Goal: Information Seeking & Learning: Check status

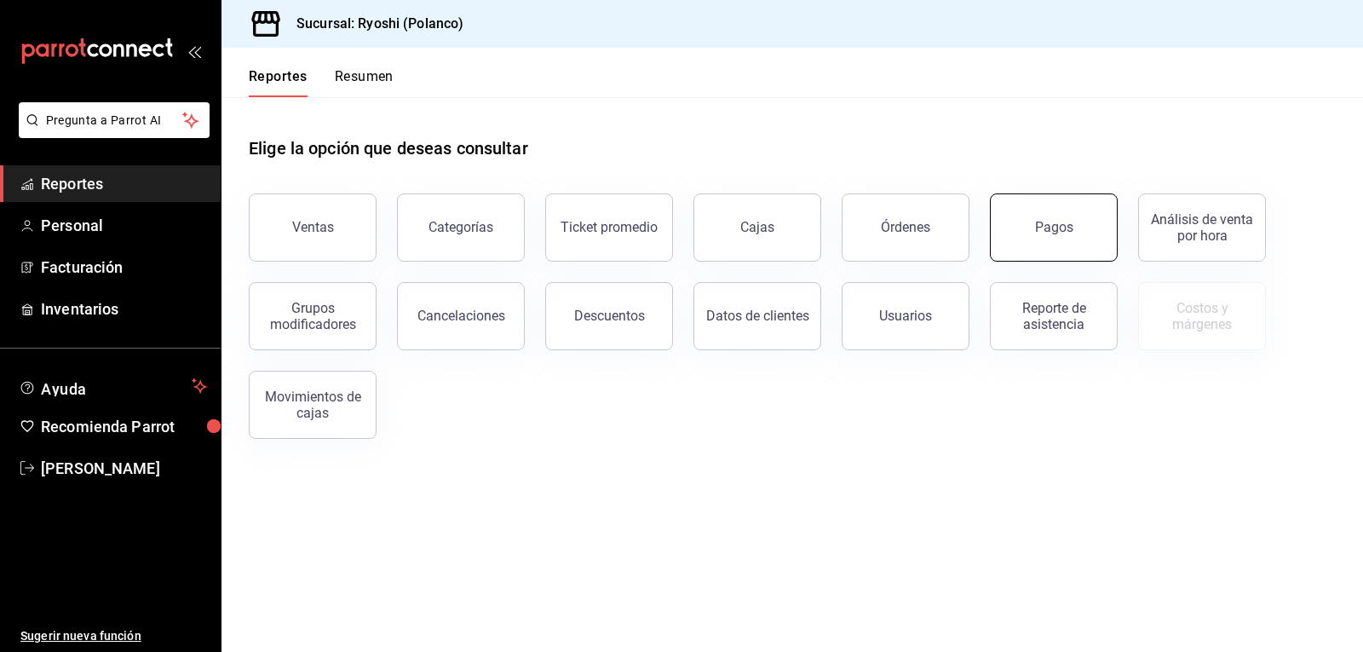
click at [1045, 238] on button "Pagos" at bounding box center [1054, 227] width 128 height 68
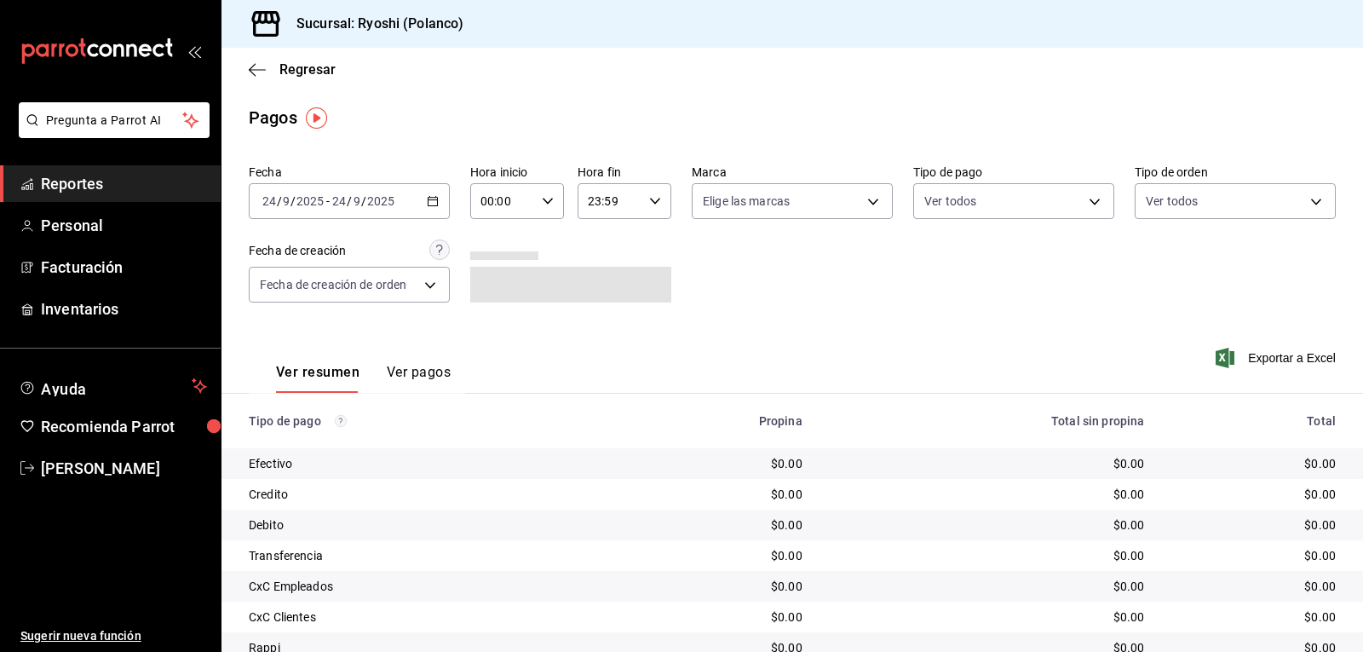
click at [428, 203] on \(Stroke\) "button" at bounding box center [433, 201] width 10 height 9
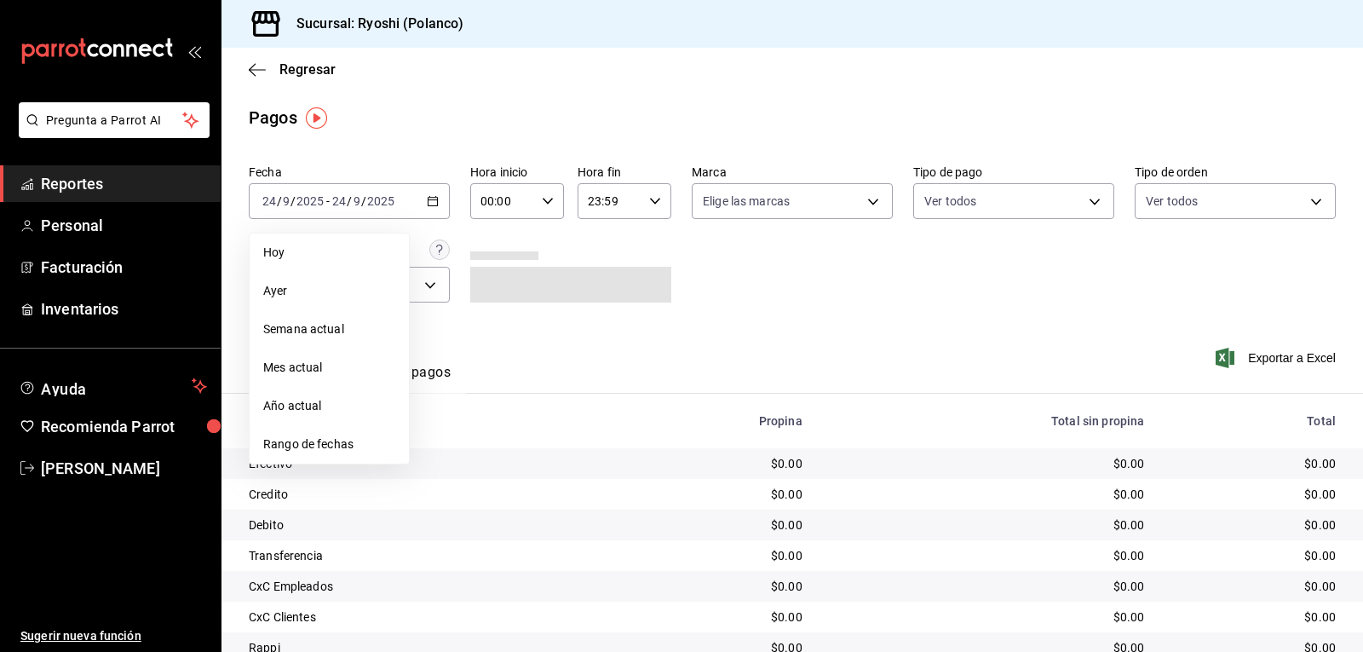
click at [792, 245] on div "Fecha [DATE] [DATE] - [DATE] [DATE] [DATE] [DATE] Semana actual Mes actual Año …" at bounding box center [792, 240] width 1087 height 165
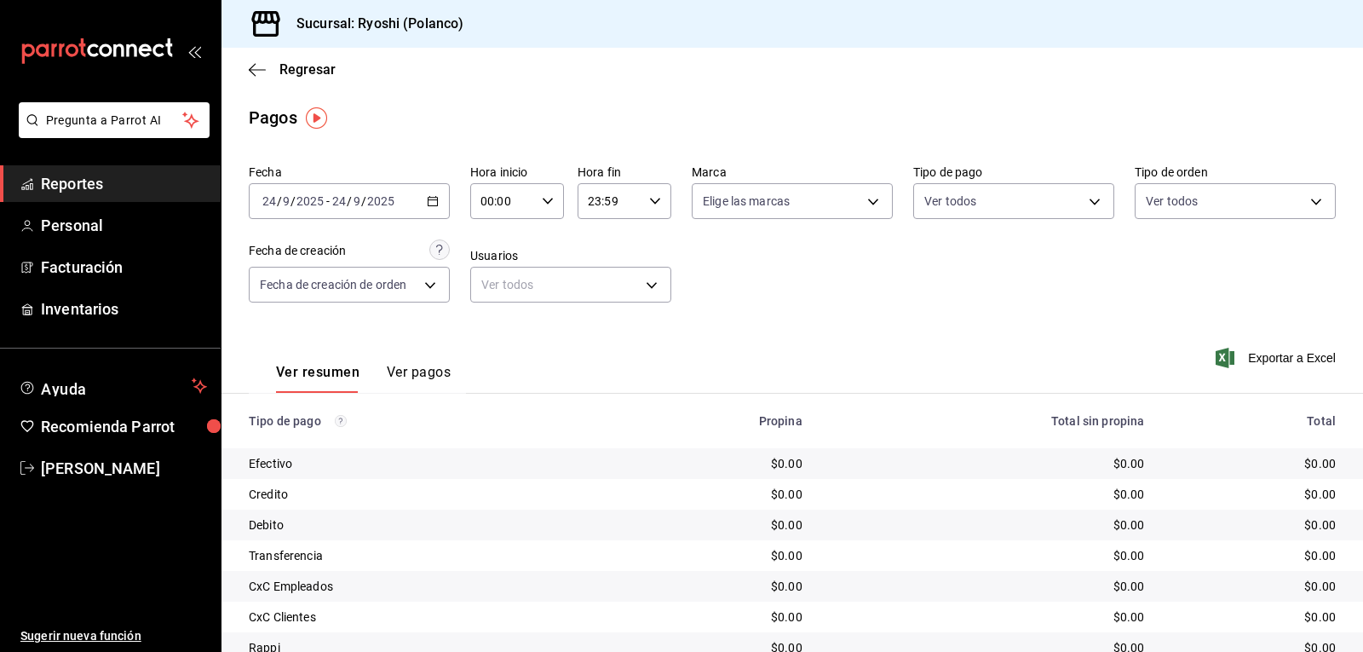
click at [542, 198] on icon "button" at bounding box center [548, 201] width 12 height 12
click at [490, 321] on span "02" at bounding box center [491, 327] width 20 height 14
type input "02:00"
click at [816, 271] on div at bounding box center [681, 326] width 1363 height 652
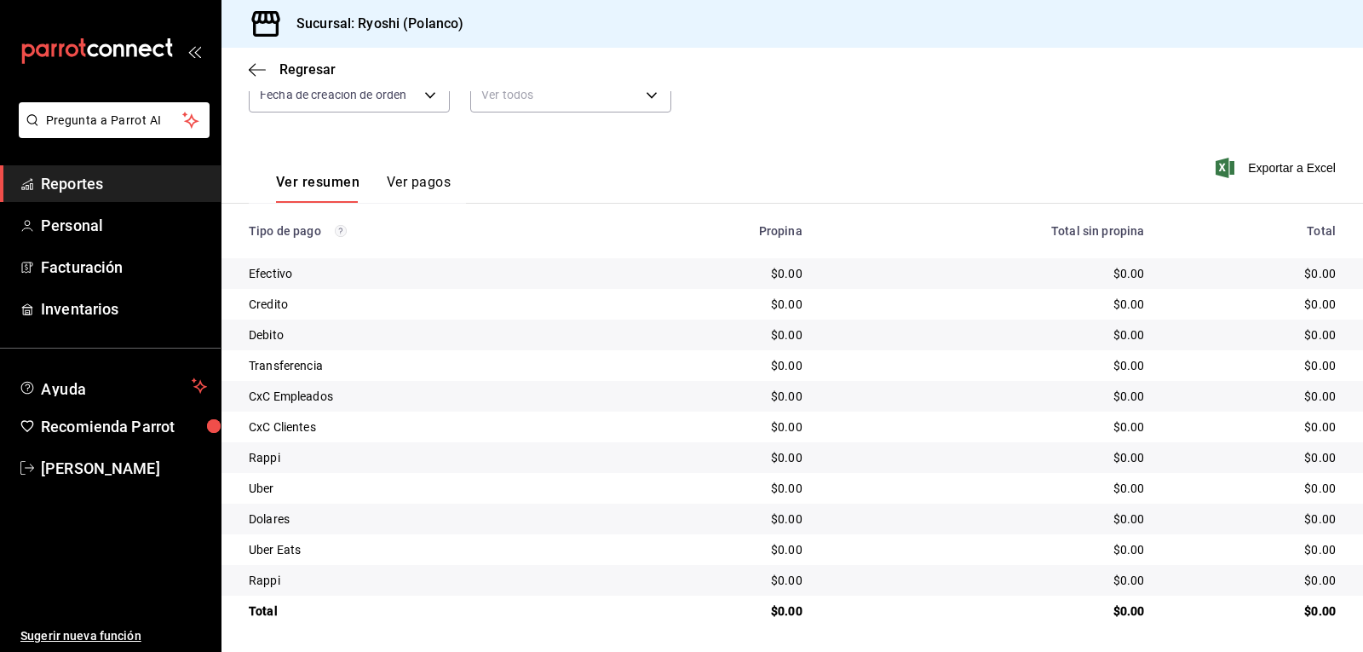
scroll to position [193, 0]
click at [258, 75] on icon "button" at bounding box center [257, 69] width 17 height 15
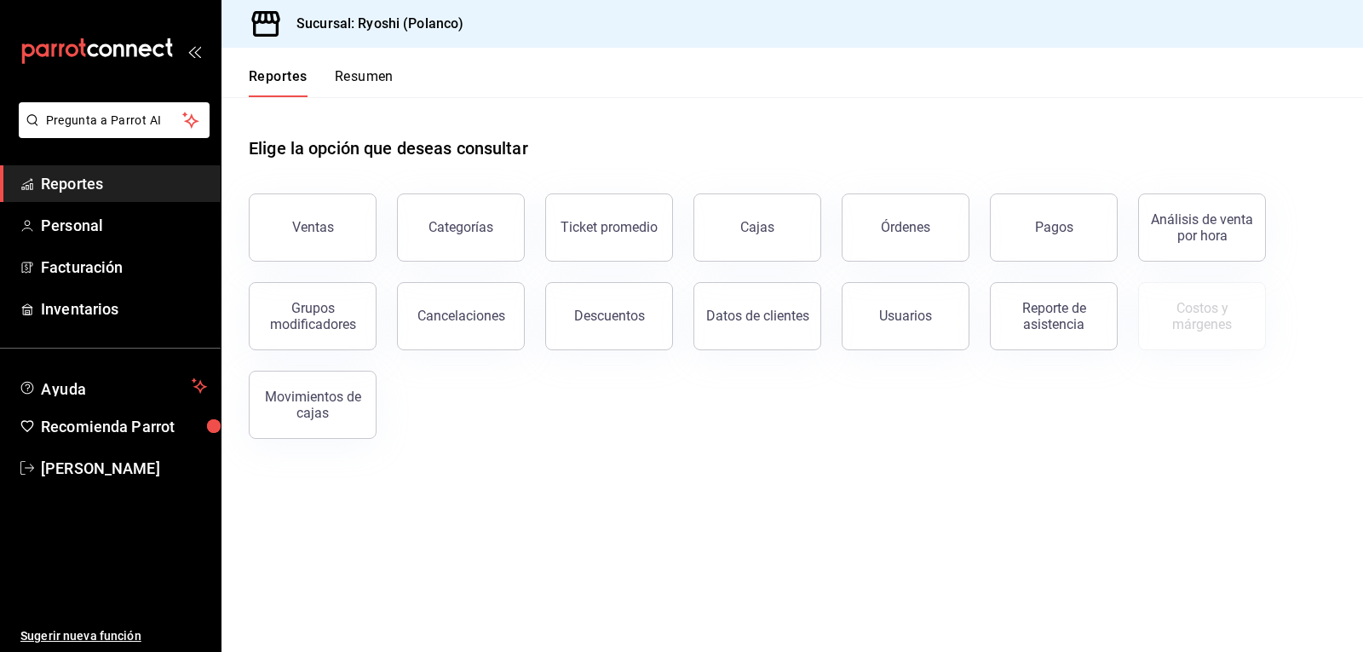
click at [367, 86] on button "Resumen" at bounding box center [364, 82] width 59 height 29
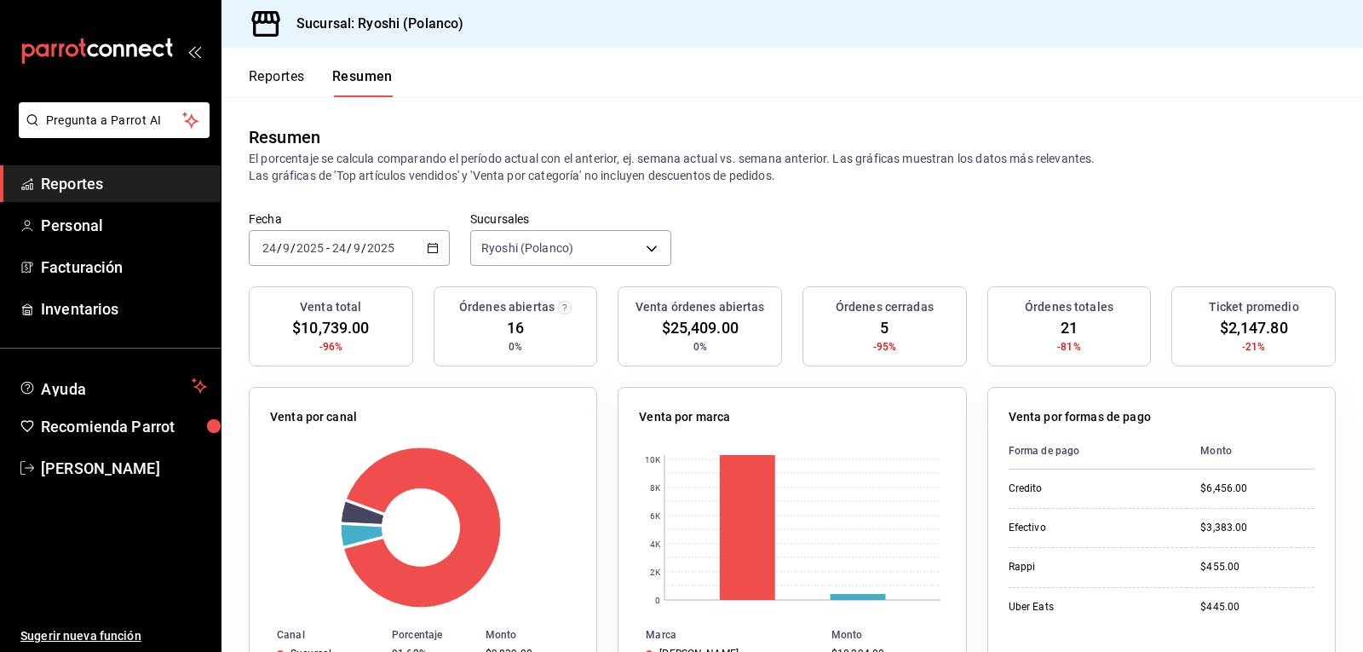
click at [289, 76] on button "Reportes" at bounding box center [277, 82] width 56 height 29
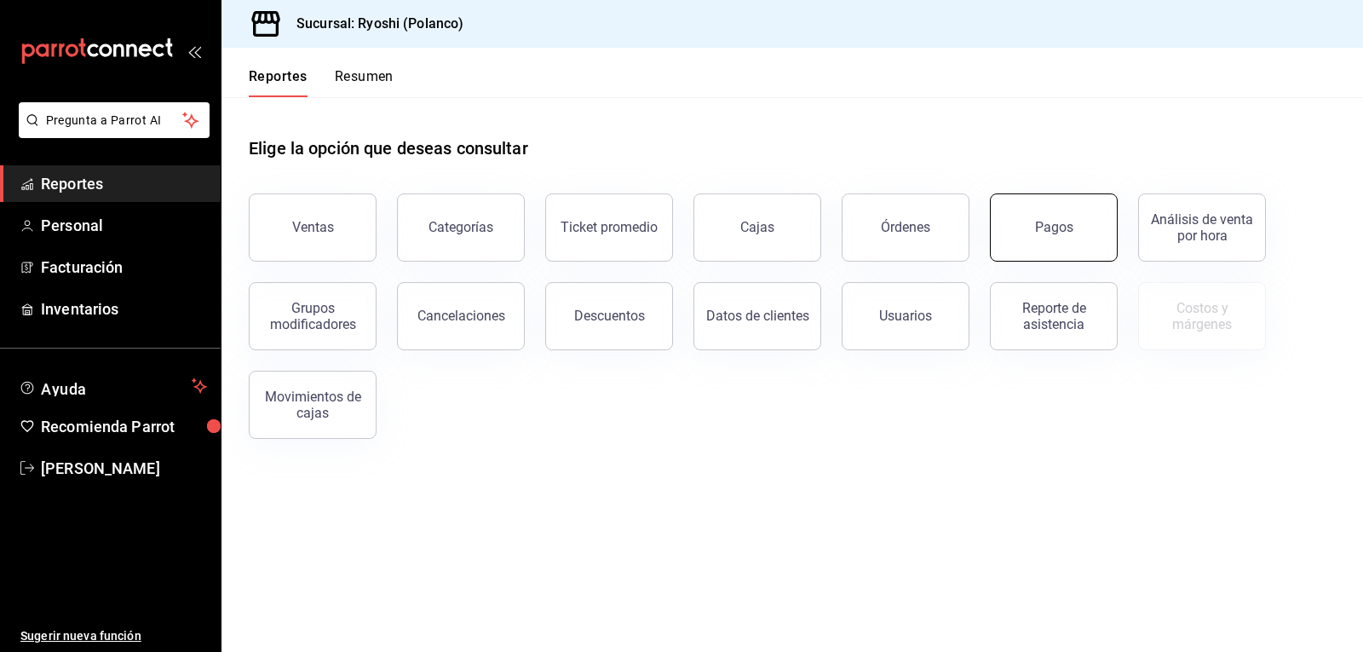
click at [1045, 245] on button "Pagos" at bounding box center [1054, 227] width 128 height 68
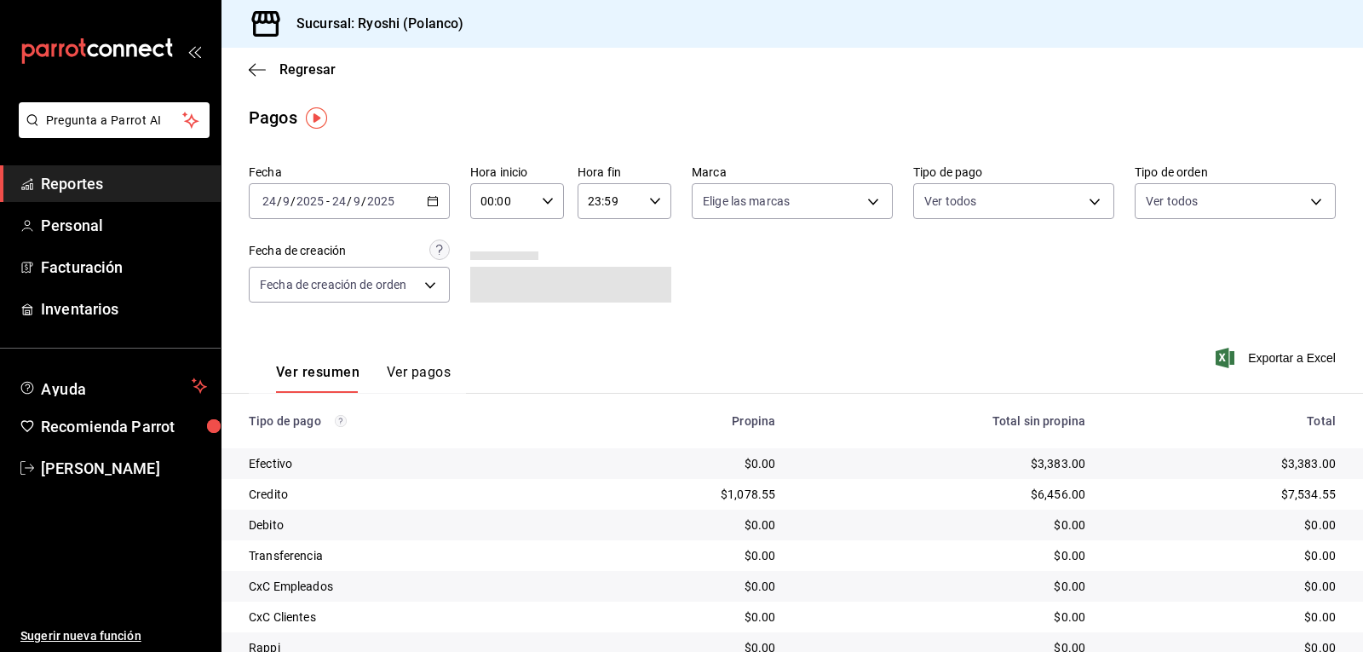
click at [545, 205] on icon "button" at bounding box center [548, 201] width 12 height 12
click at [763, 287] on div at bounding box center [681, 326] width 1363 height 652
click at [542, 204] on icon "button" at bounding box center [548, 201] width 12 height 12
click at [492, 326] on span "02" at bounding box center [491, 327] width 20 height 14
type input "02:00"
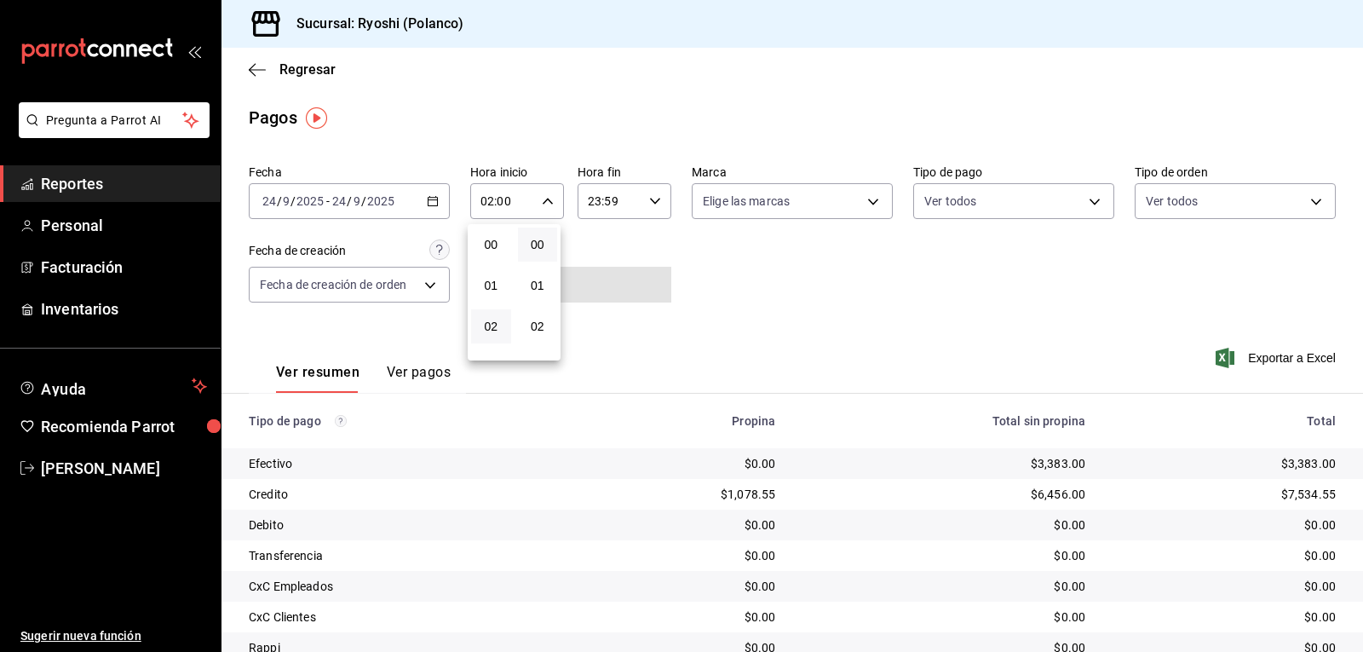
click at [787, 310] on div at bounding box center [681, 326] width 1363 height 652
click at [544, 199] on icon "button" at bounding box center [548, 201] width 12 height 12
click at [493, 242] on span "02" at bounding box center [491, 245] width 20 height 14
click at [883, 282] on div at bounding box center [681, 326] width 1363 height 652
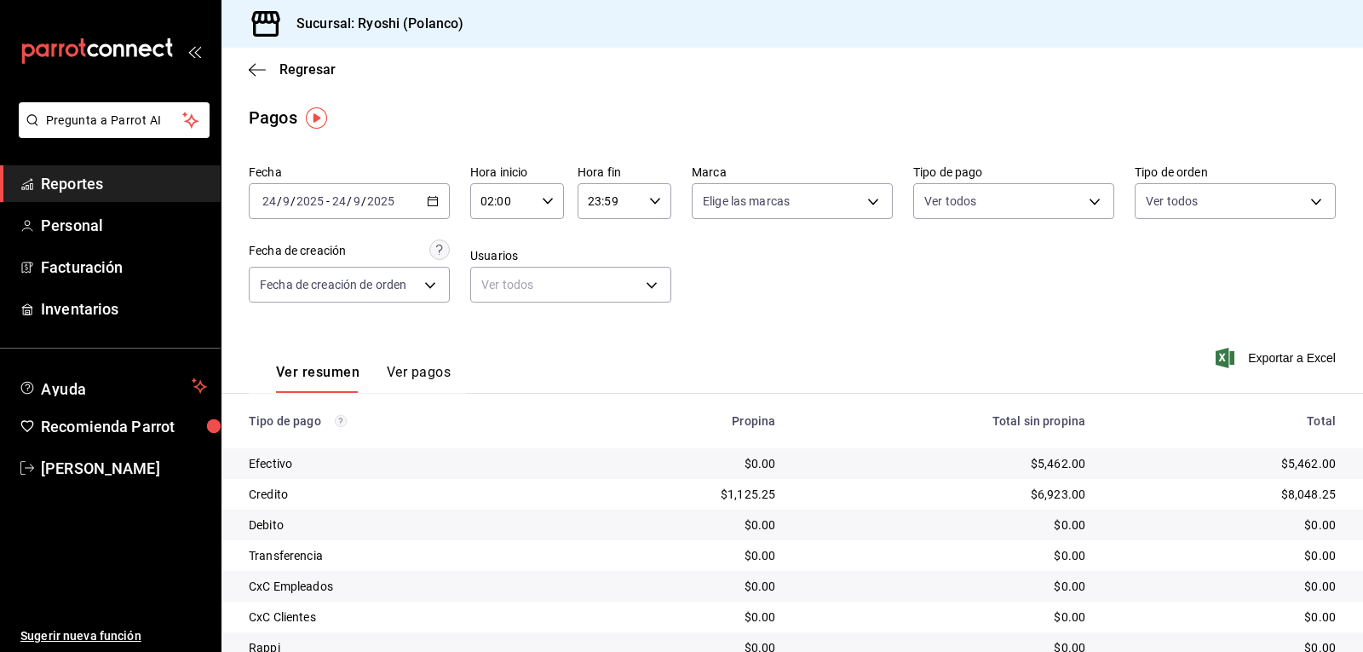
click at [542, 195] on button "button" at bounding box center [548, 201] width 12 height 12
